Goal: Information Seeking & Learning: Learn about a topic

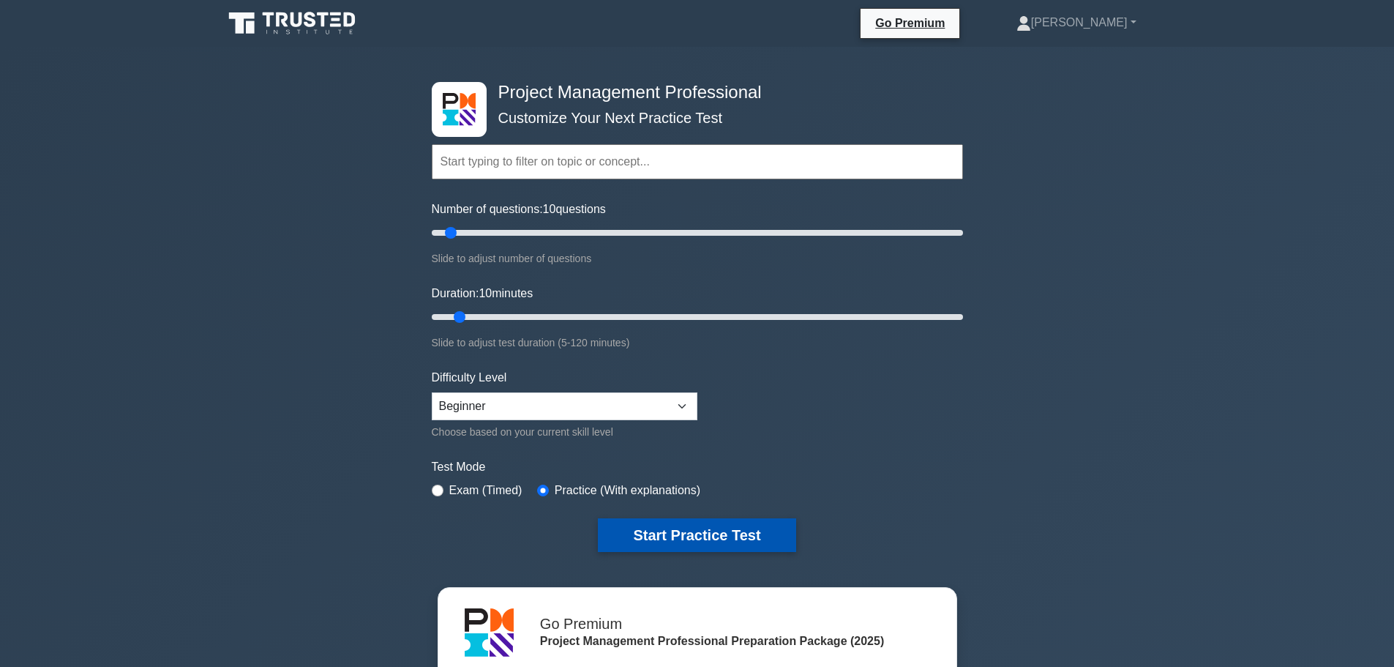
click at [746, 533] on button "Start Practice Test" at bounding box center [697, 535] width 198 height 34
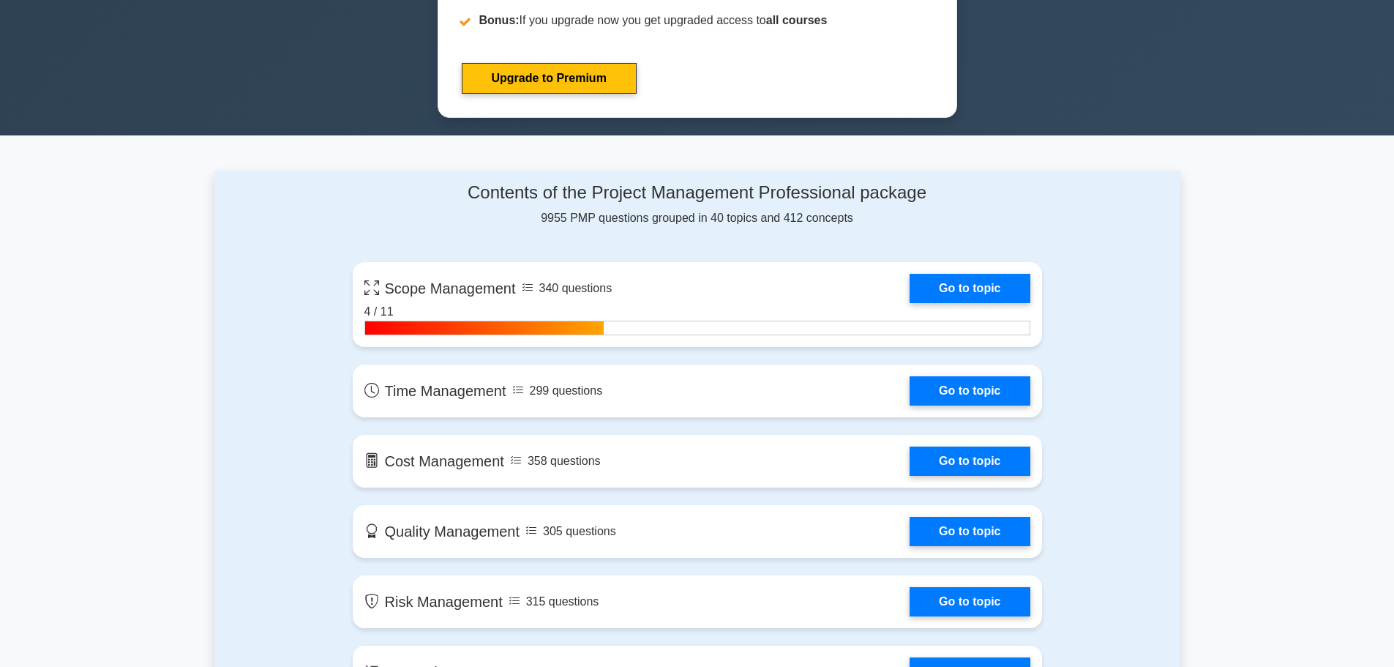
scroll to position [805, 0]
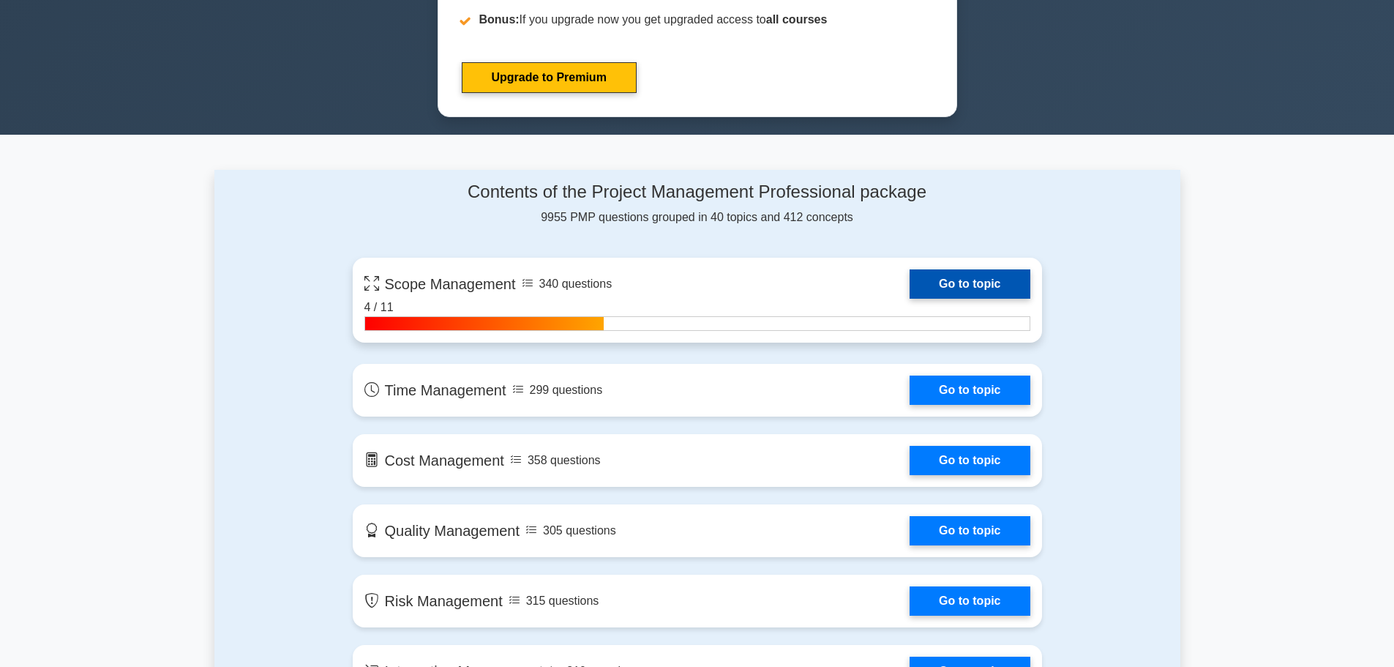
click at [986, 285] on link "Go to topic" at bounding box center [970, 283] width 120 height 29
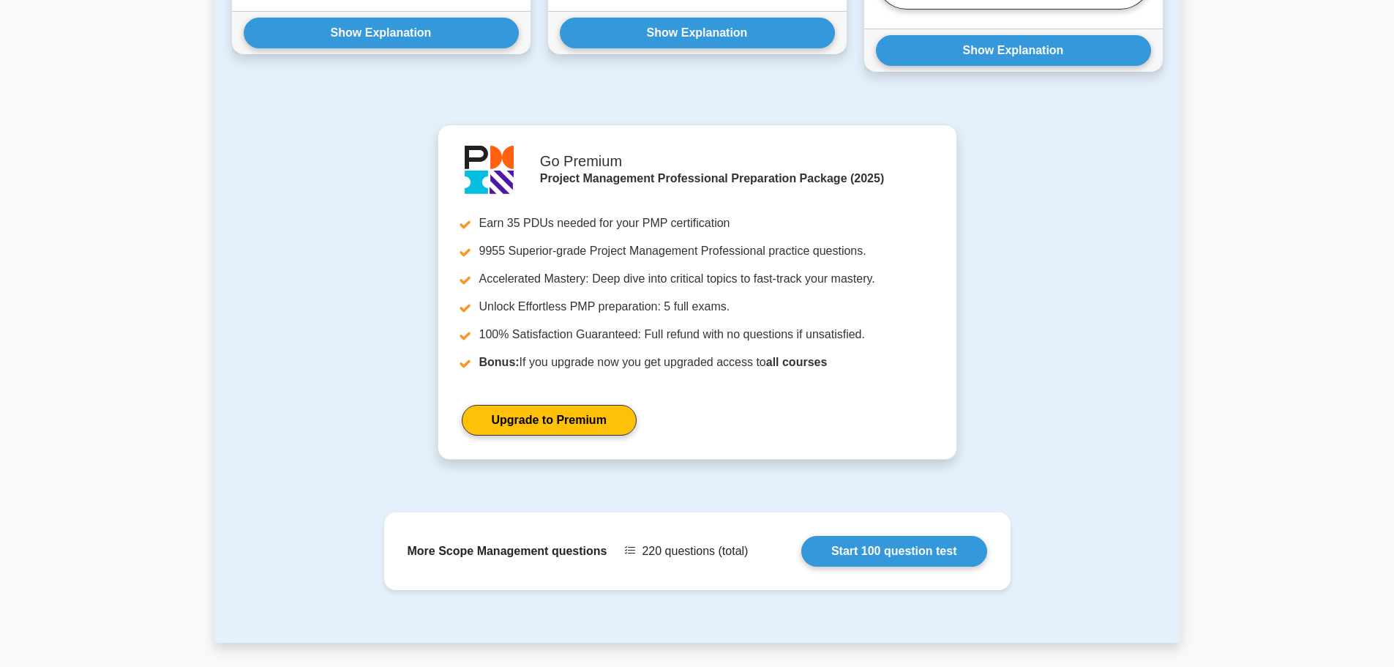
scroll to position [1089, 0]
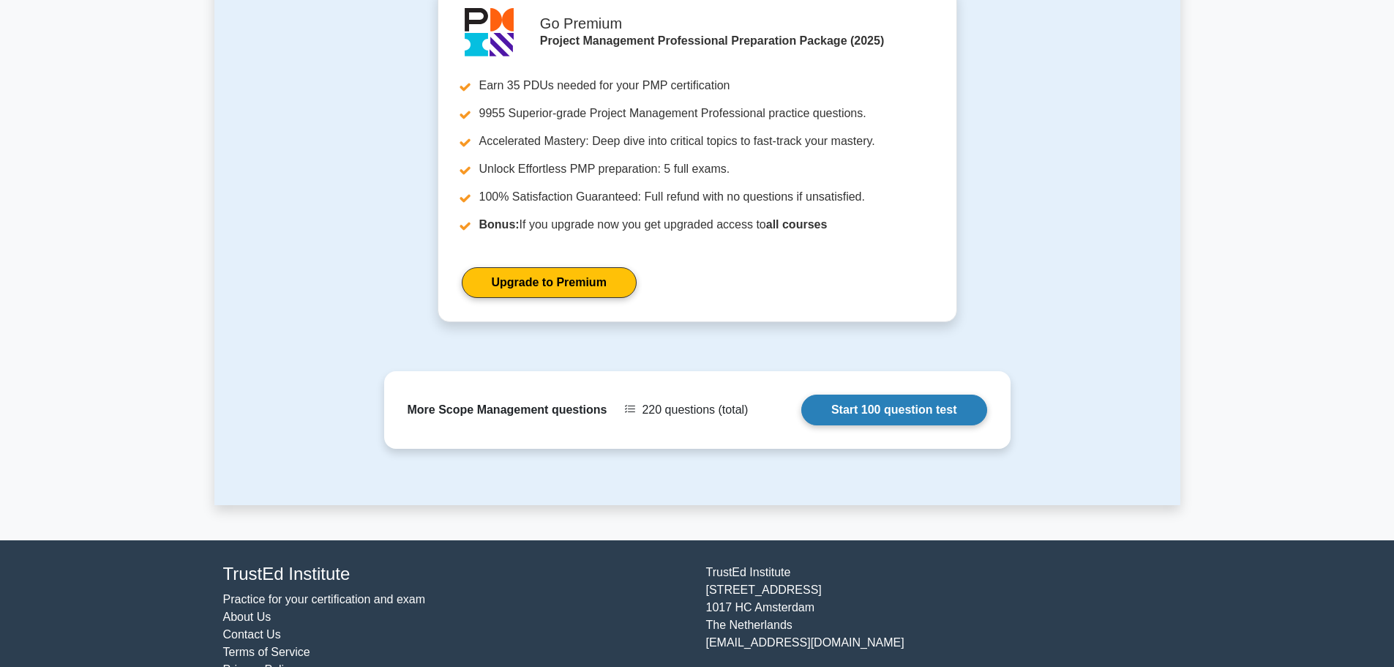
click at [961, 394] on link "Start 100 question test" at bounding box center [894, 409] width 186 height 31
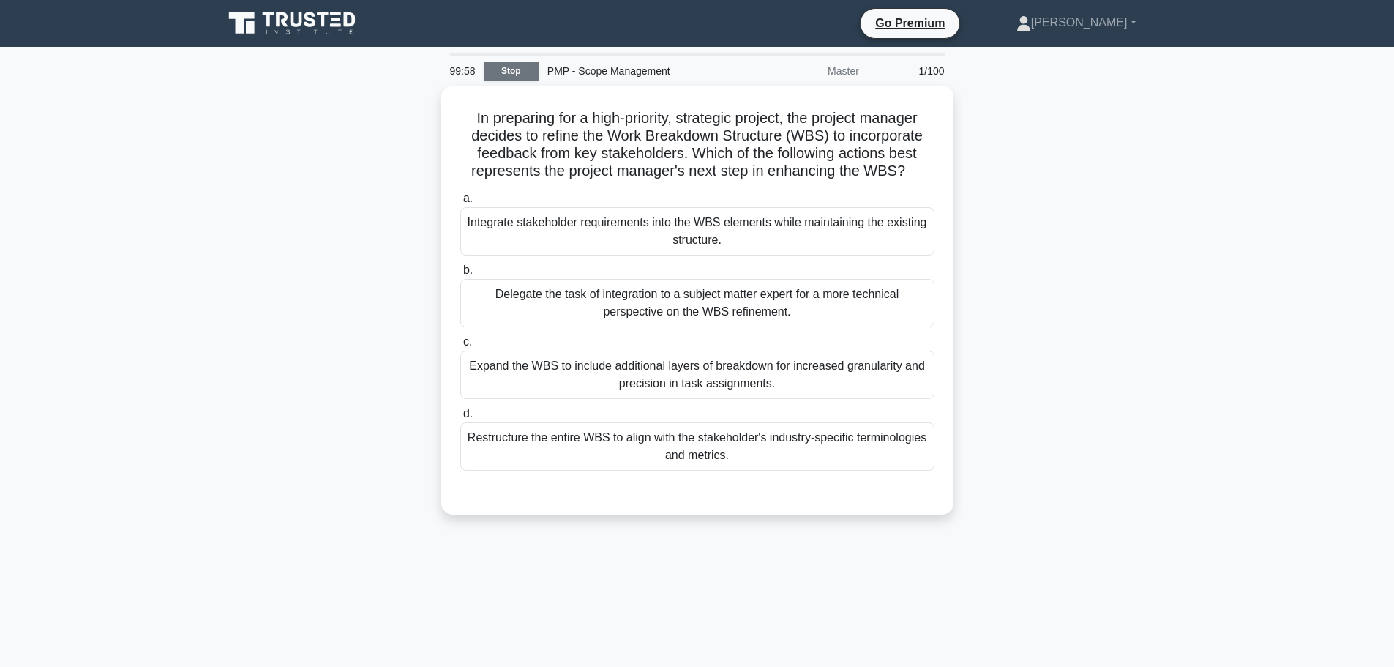
click at [503, 67] on link "Stop" at bounding box center [511, 71] width 55 height 18
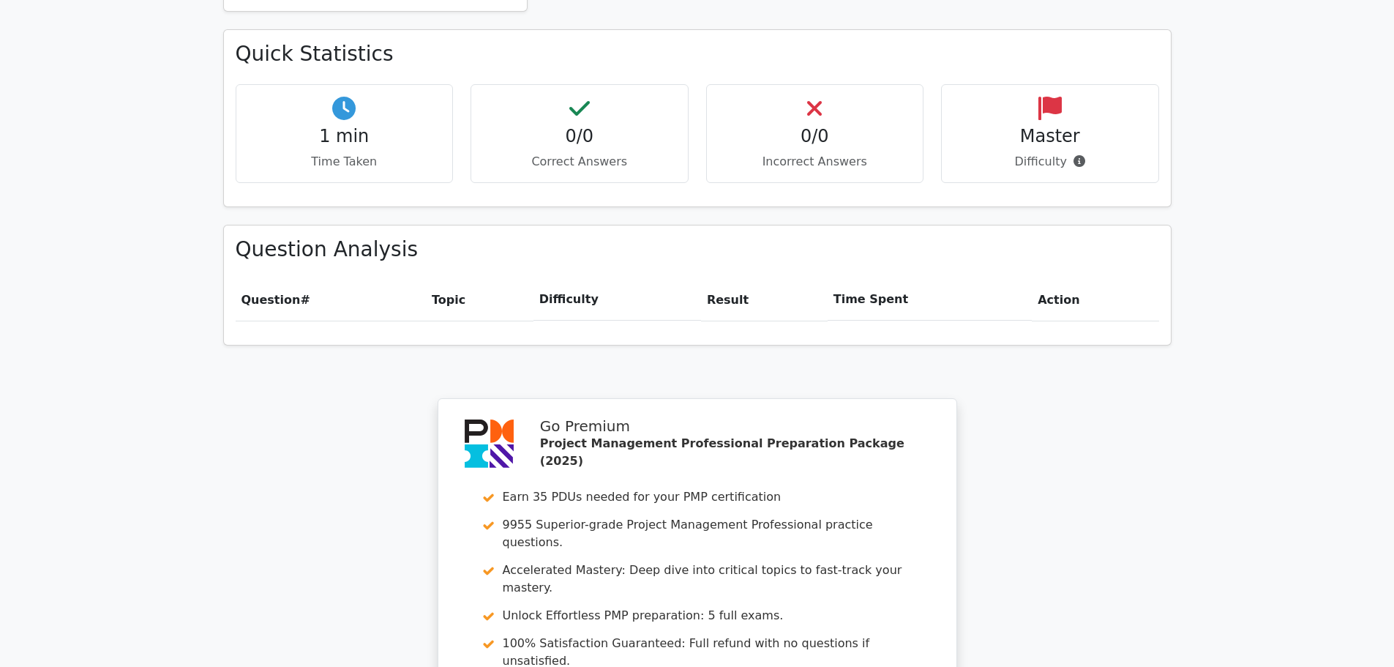
scroll to position [1098, 0]
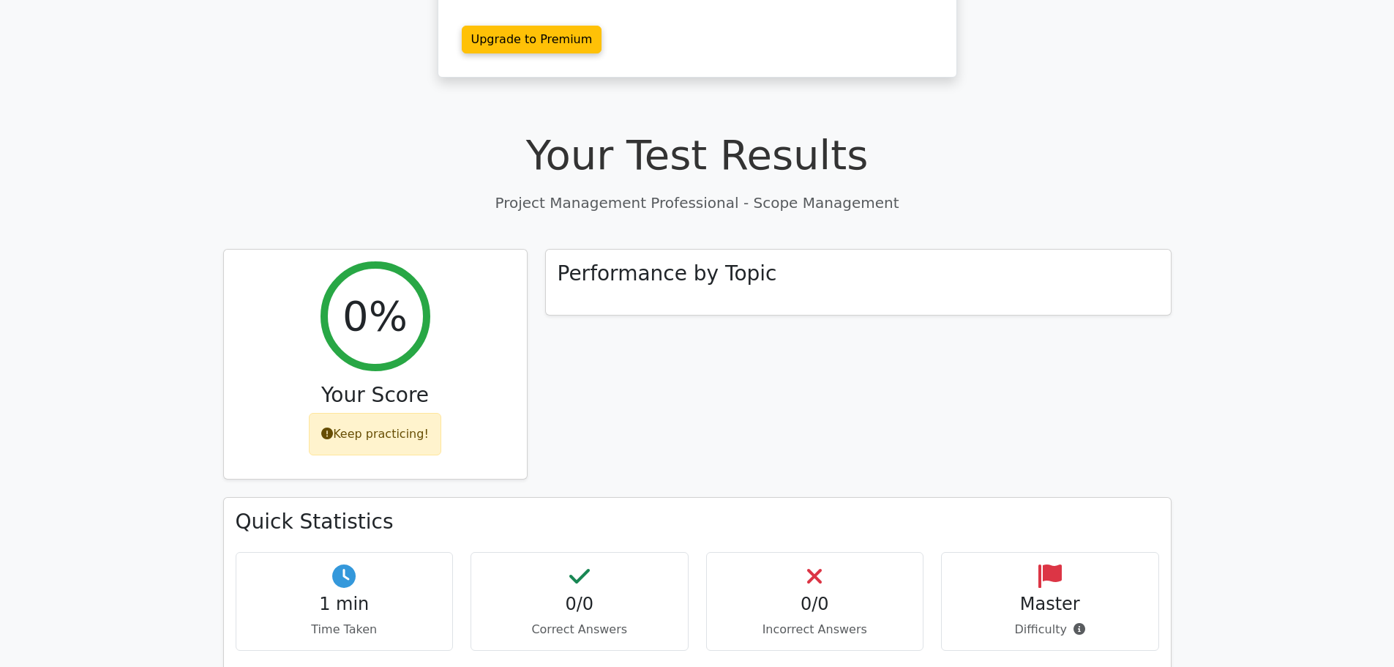
scroll to position [73, 0]
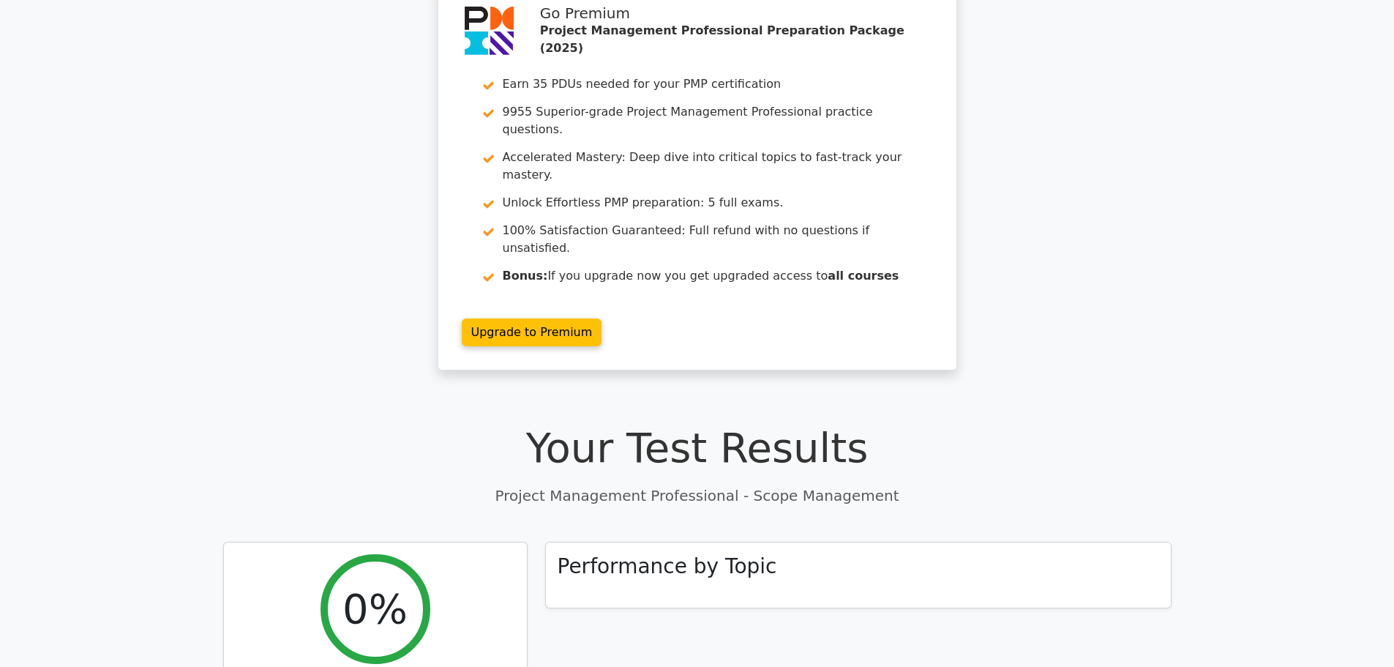
click at [238, 423] on h1 "Your Test Results" at bounding box center [697, 447] width 948 height 49
click at [247, 423] on h1 "Your Test Results" at bounding box center [697, 447] width 948 height 49
click at [1044, 423] on h1 "Your Test Results" at bounding box center [697, 447] width 948 height 49
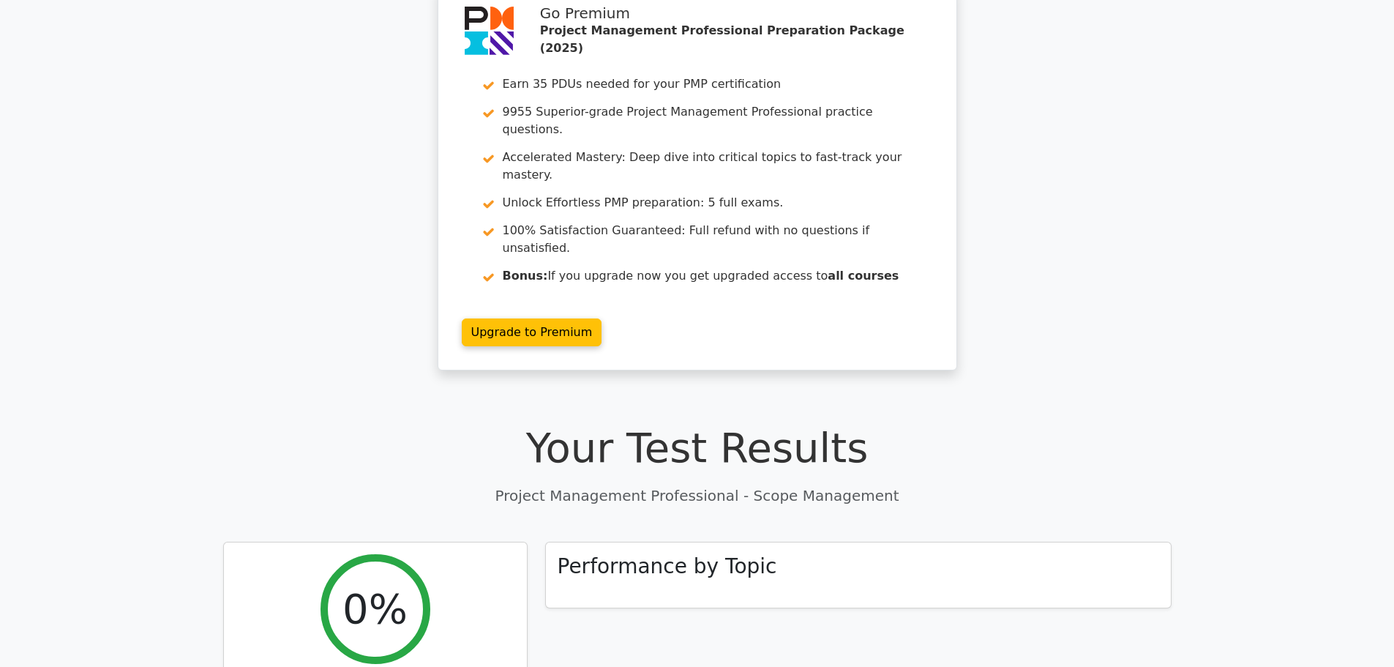
click at [315, 292] on div "Go Premium Project Management Professional Preparation Package (2025) Earn 35 P…" at bounding box center [697, 186] width 1394 height 402
click at [285, 233] on div "Go Premium Project Management Professional Preparation Package (2025) Earn 35 P…" at bounding box center [697, 186] width 1394 height 402
